Goal: Navigation & Orientation: Find specific page/section

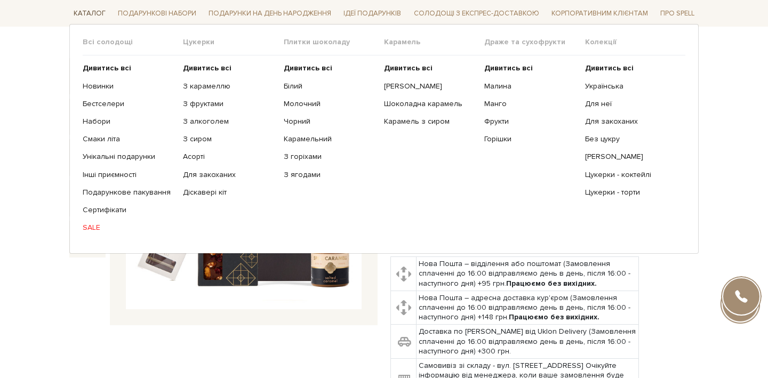
click at [85, 19] on span "Каталог" at bounding box center [89, 13] width 41 height 17
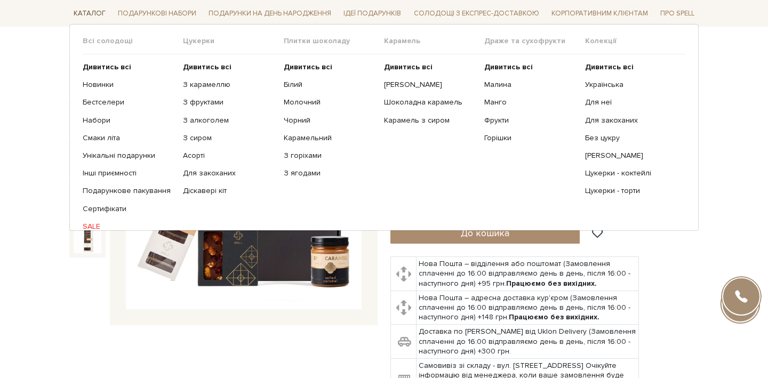
click at [85, 19] on span "Каталог" at bounding box center [89, 13] width 41 height 17
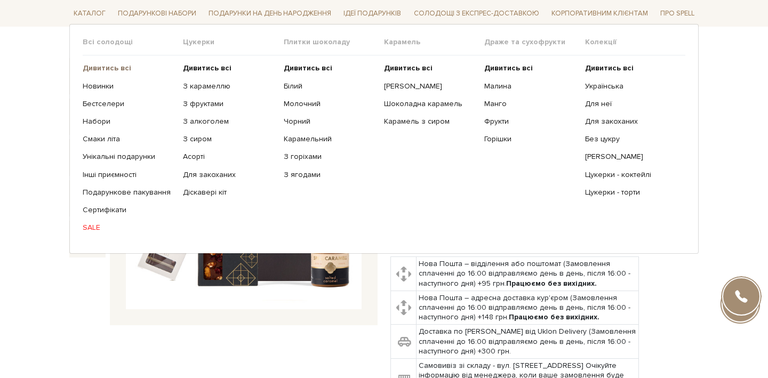
click at [101, 70] on b "Дивитись всі" at bounding box center [107, 68] width 49 height 9
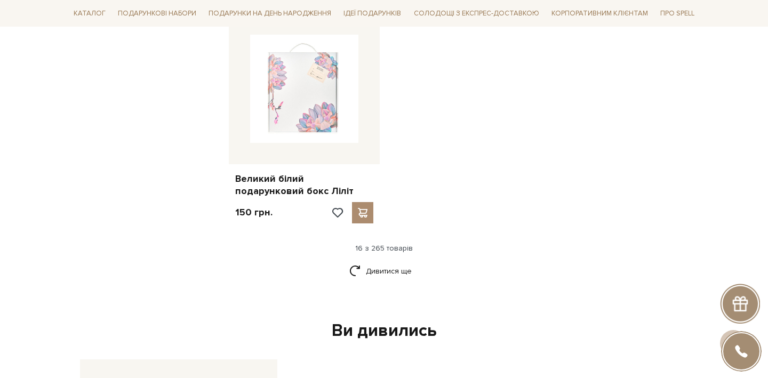
scroll to position [1354, 0]
click at [400, 261] on link "Дивитися ще" at bounding box center [384, 270] width 69 height 19
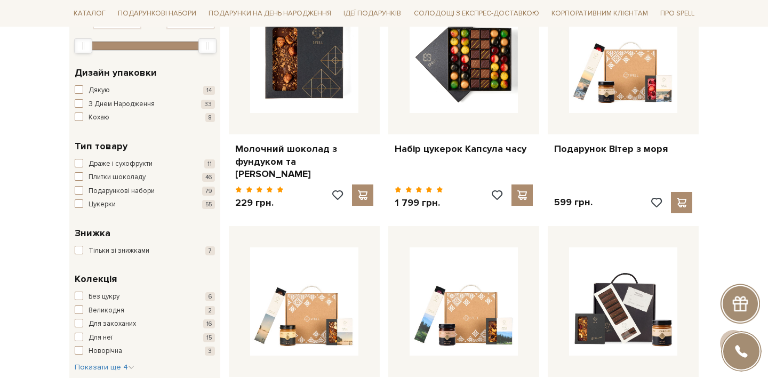
scroll to position [0, 0]
